Goal: Browse casually

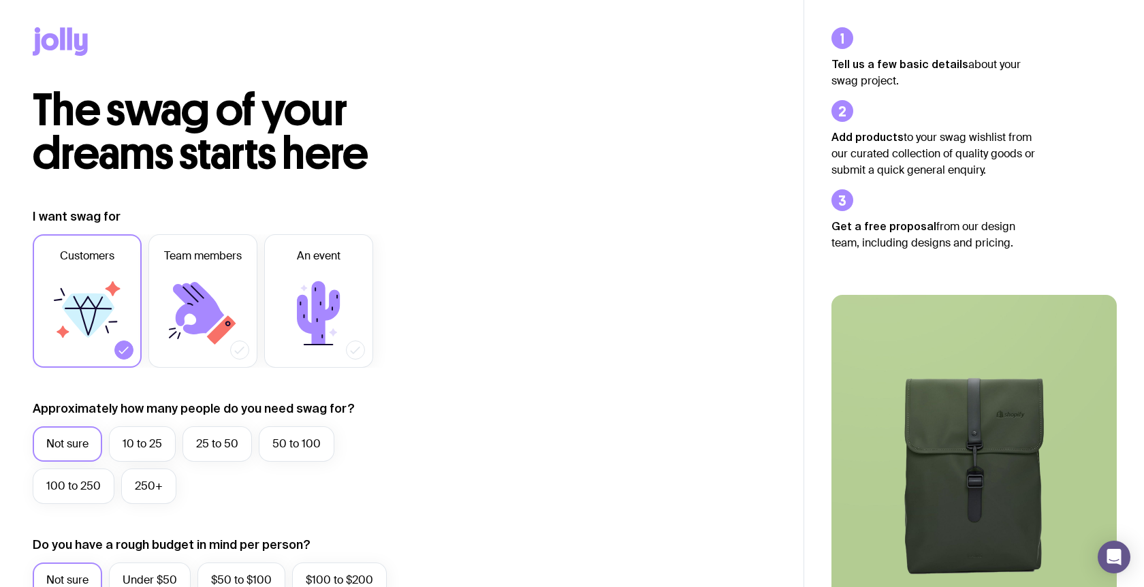
click at [59, 40] on icon at bounding box center [60, 41] width 55 height 29
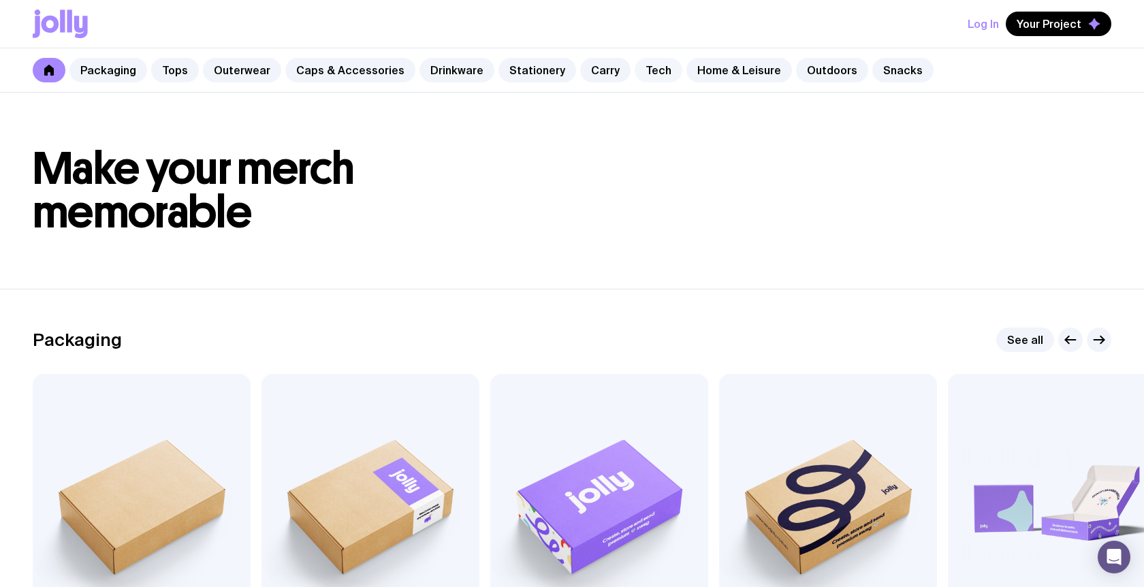
click at [645, 68] on link "Tech" at bounding box center [658, 70] width 48 height 25
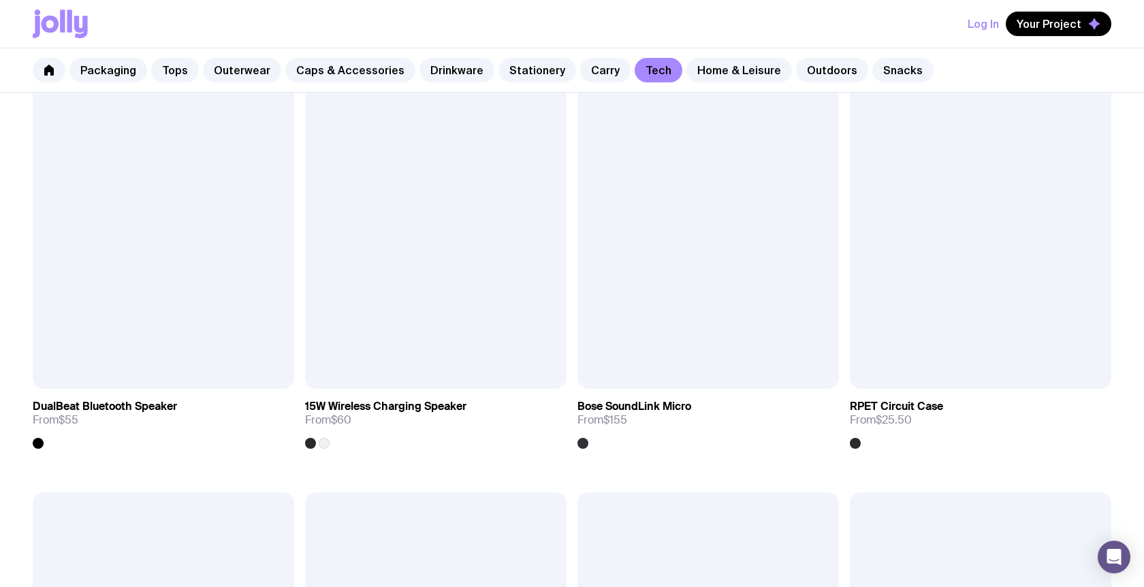
scroll to position [1516, 0]
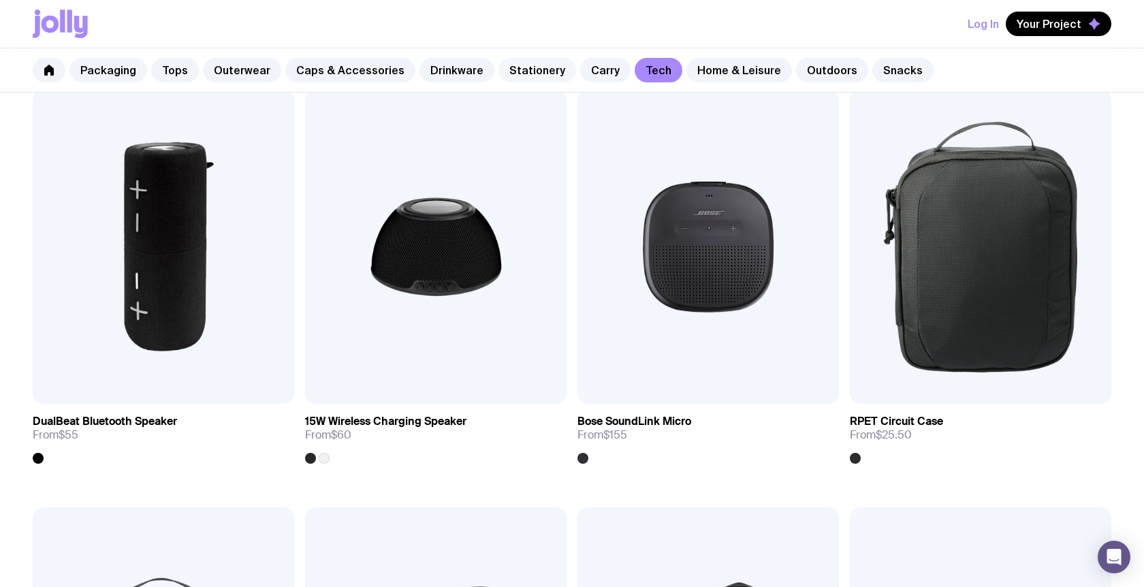
click at [505, 74] on link "Stationery" at bounding box center [537, 70] width 78 height 25
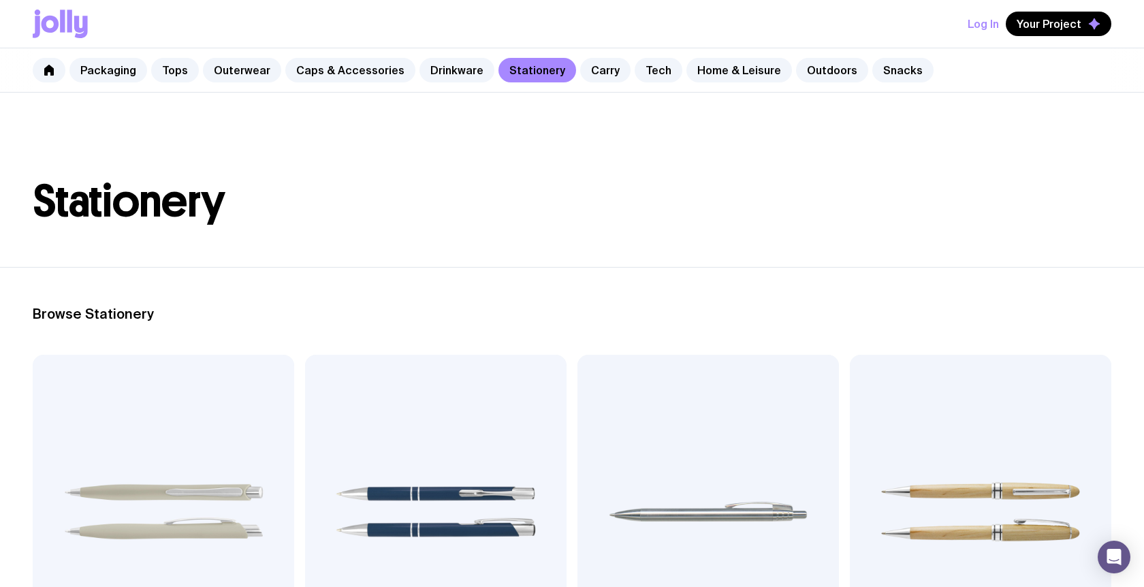
click at [462, 56] on div "Packaging Tops Outerwear Caps & Accessories Drinkware Stationery Carry Tech Hom…" at bounding box center [572, 70] width 1144 height 44
click at [462, 61] on link "Drinkware" at bounding box center [456, 70] width 75 height 25
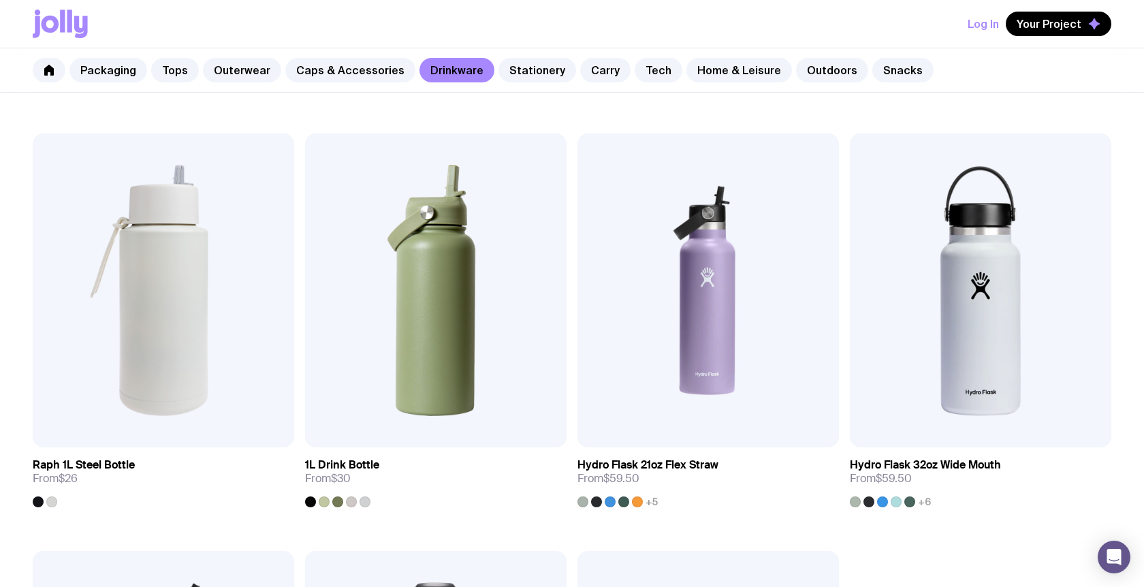
scroll to position [1906, 0]
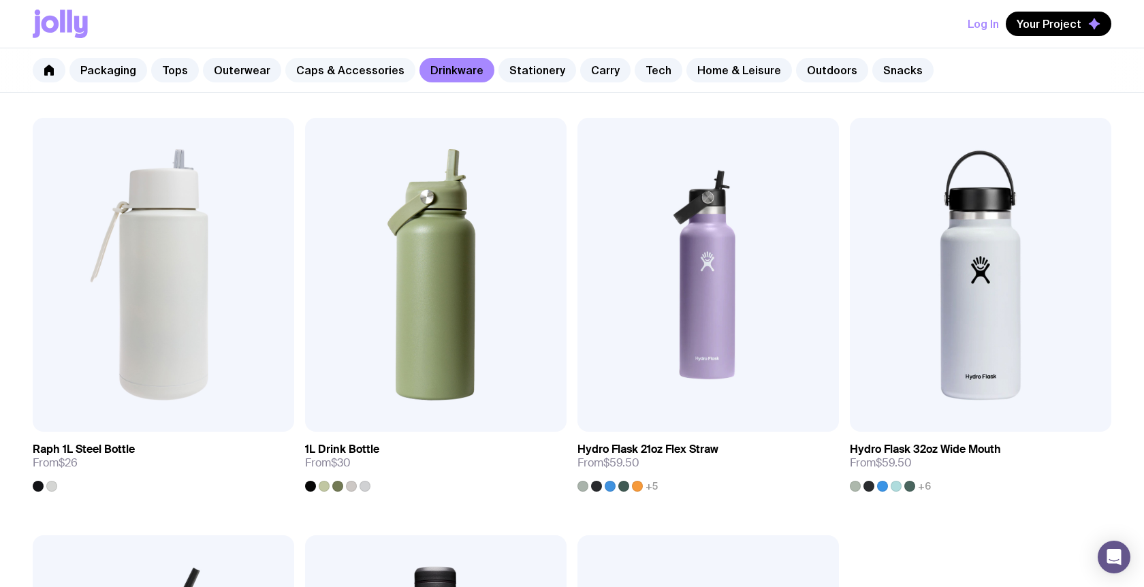
click at [315, 66] on link "Caps & Accessories" at bounding box center [350, 70] width 130 height 25
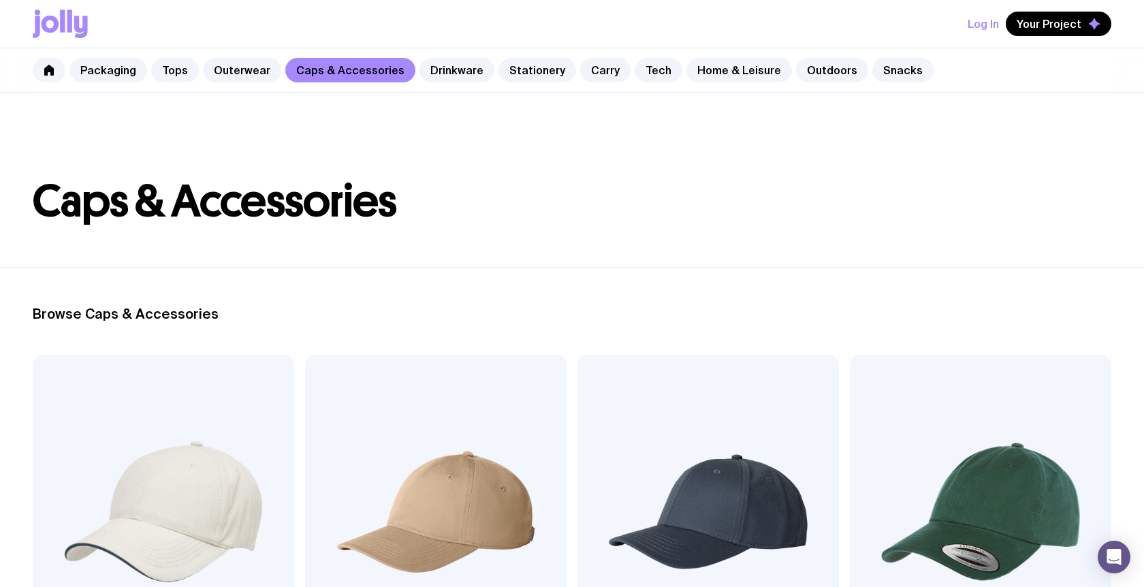
click at [54, 29] on icon at bounding box center [51, 24] width 18 height 17
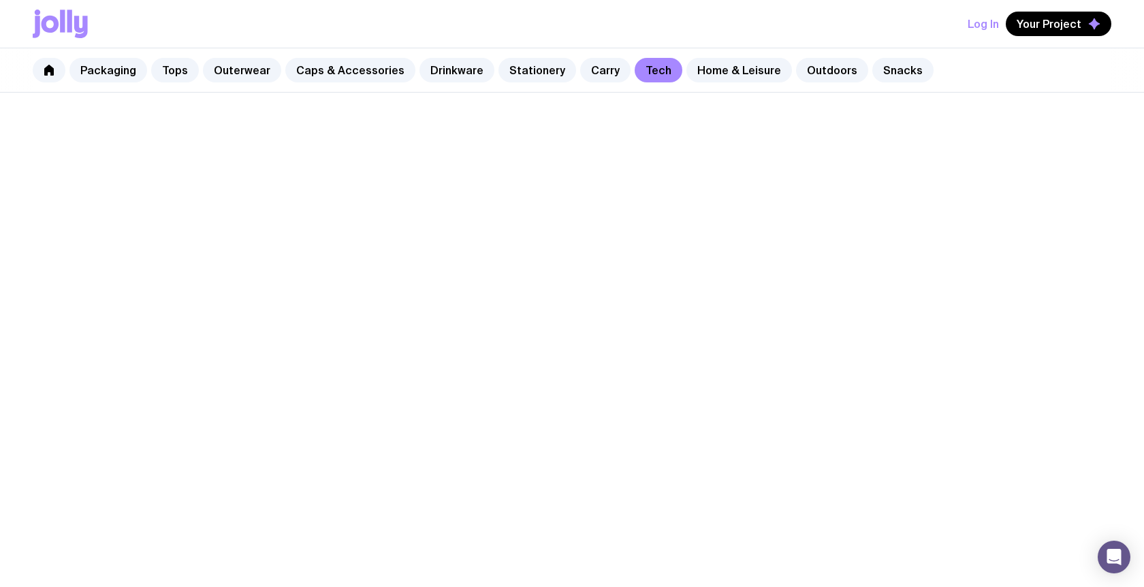
scroll to position [1259, 0]
